Goal: Information Seeking & Learning: Learn about a topic

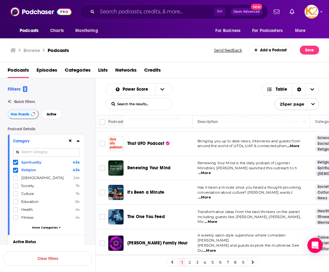
scroll to position [451, 0]
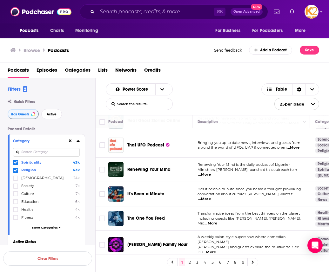
click at [211, 172] on span "...More" at bounding box center [204, 174] width 13 height 5
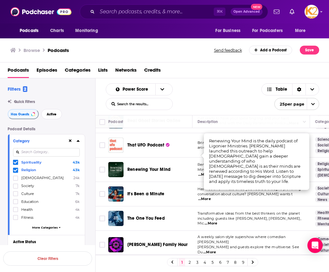
click at [184, 182] on td "It's Been a Minute" at bounding box center [150, 194] width 84 height 24
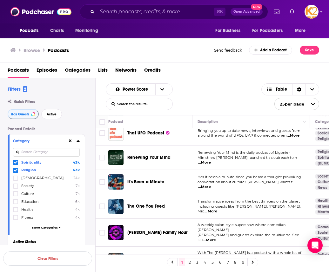
scroll to position [466, 0]
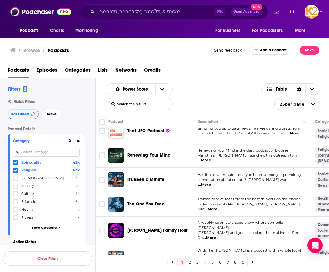
click at [211, 182] on span "...More" at bounding box center [204, 184] width 13 height 5
click at [190, 175] on td "It's Been a Minute" at bounding box center [150, 180] width 84 height 24
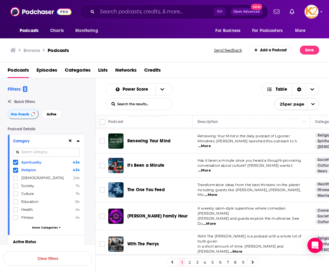
scroll to position [484, 0]
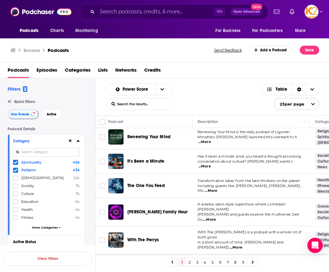
click at [189, 263] on link "2" at bounding box center [189, 263] width 6 height 8
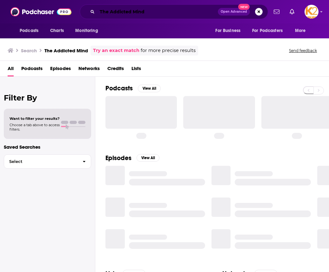
click at [130, 13] on input "The Addicted Mind" at bounding box center [157, 12] width 121 height 10
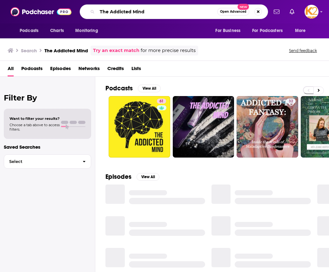
click at [130, 13] on input "The Addicted Mind" at bounding box center [157, 12] width 120 height 10
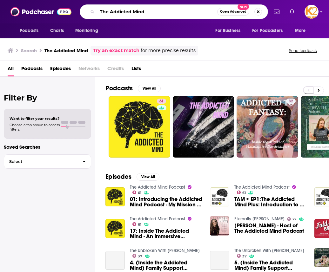
paste input "Portals"
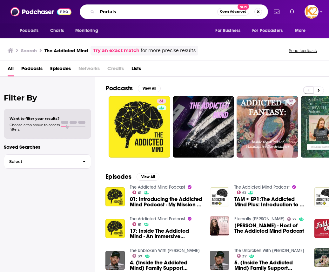
type input "Portals"
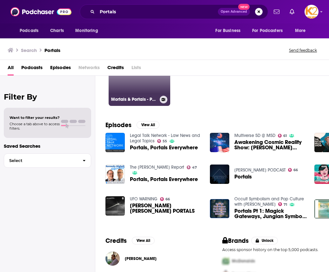
scroll to position [51, 0]
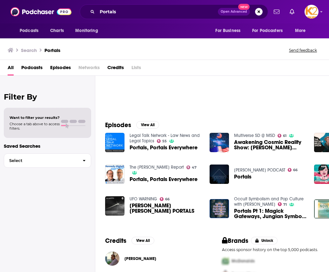
click at [239, 177] on span "Portals" at bounding box center [242, 176] width 17 height 5
